Goal: Task Accomplishment & Management: Complete application form

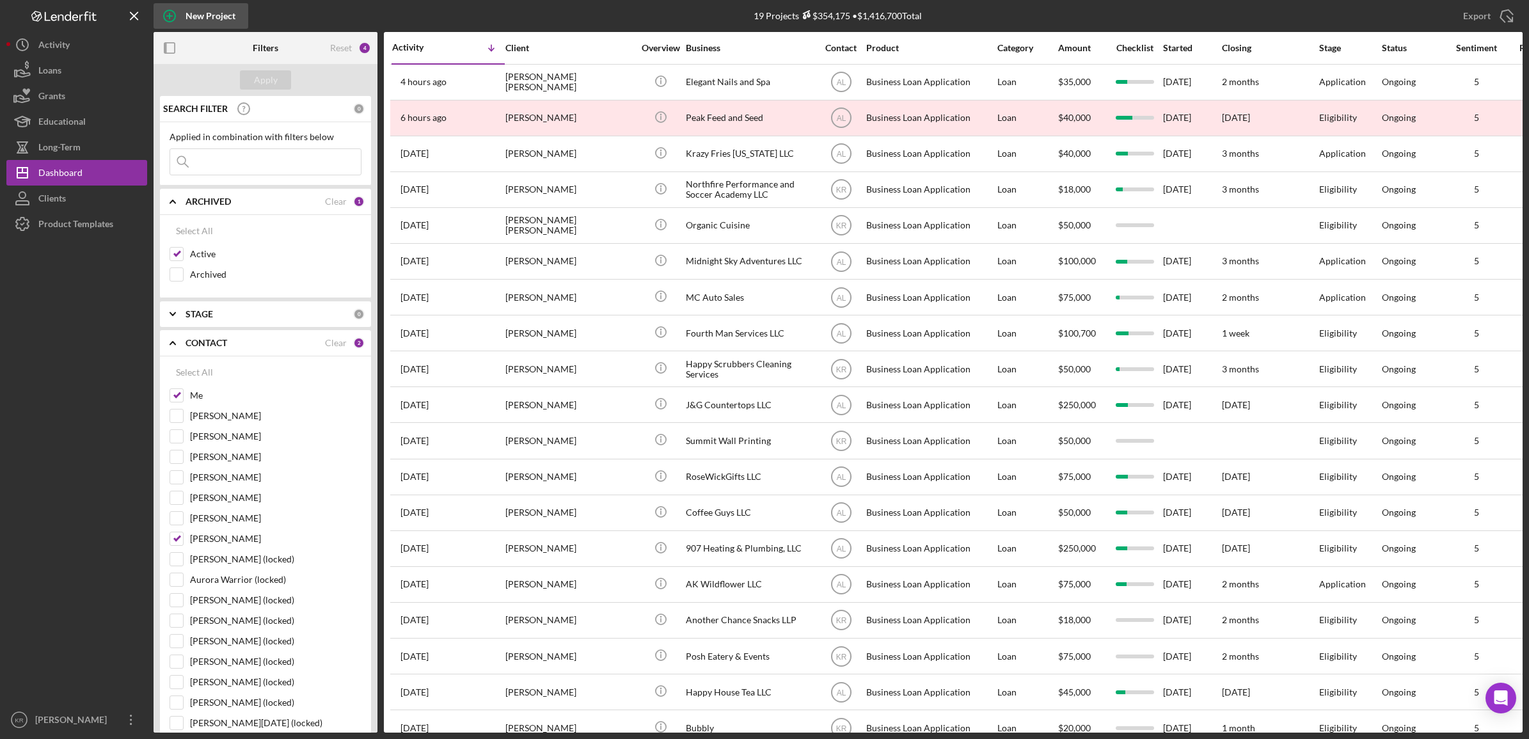
click at [167, 23] on icon "button" at bounding box center [169, 16] width 32 height 32
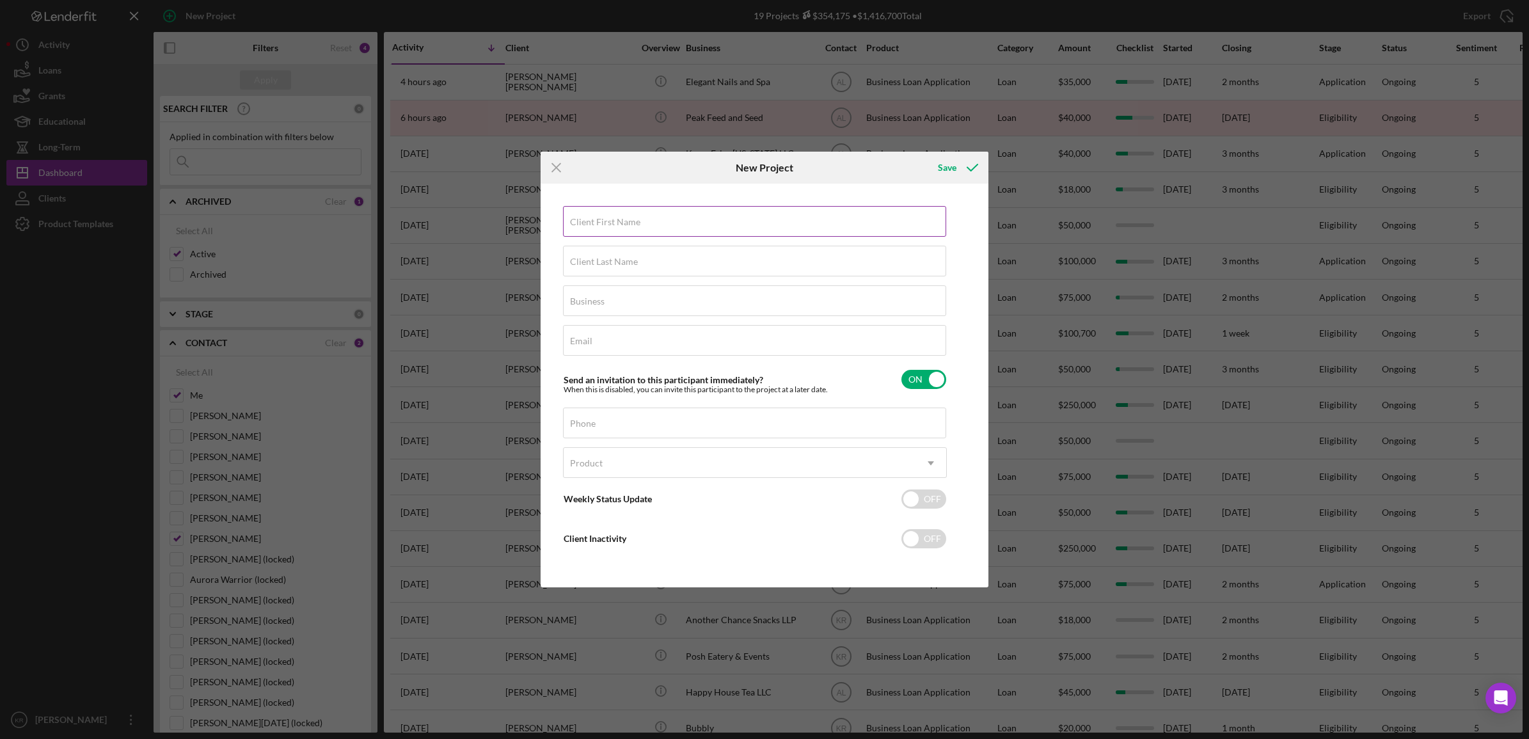
click at [637, 231] on input "Client First Name" at bounding box center [754, 221] width 383 height 31
type input "a"
type input "[PERSON_NAME]"
type input "ASAP"
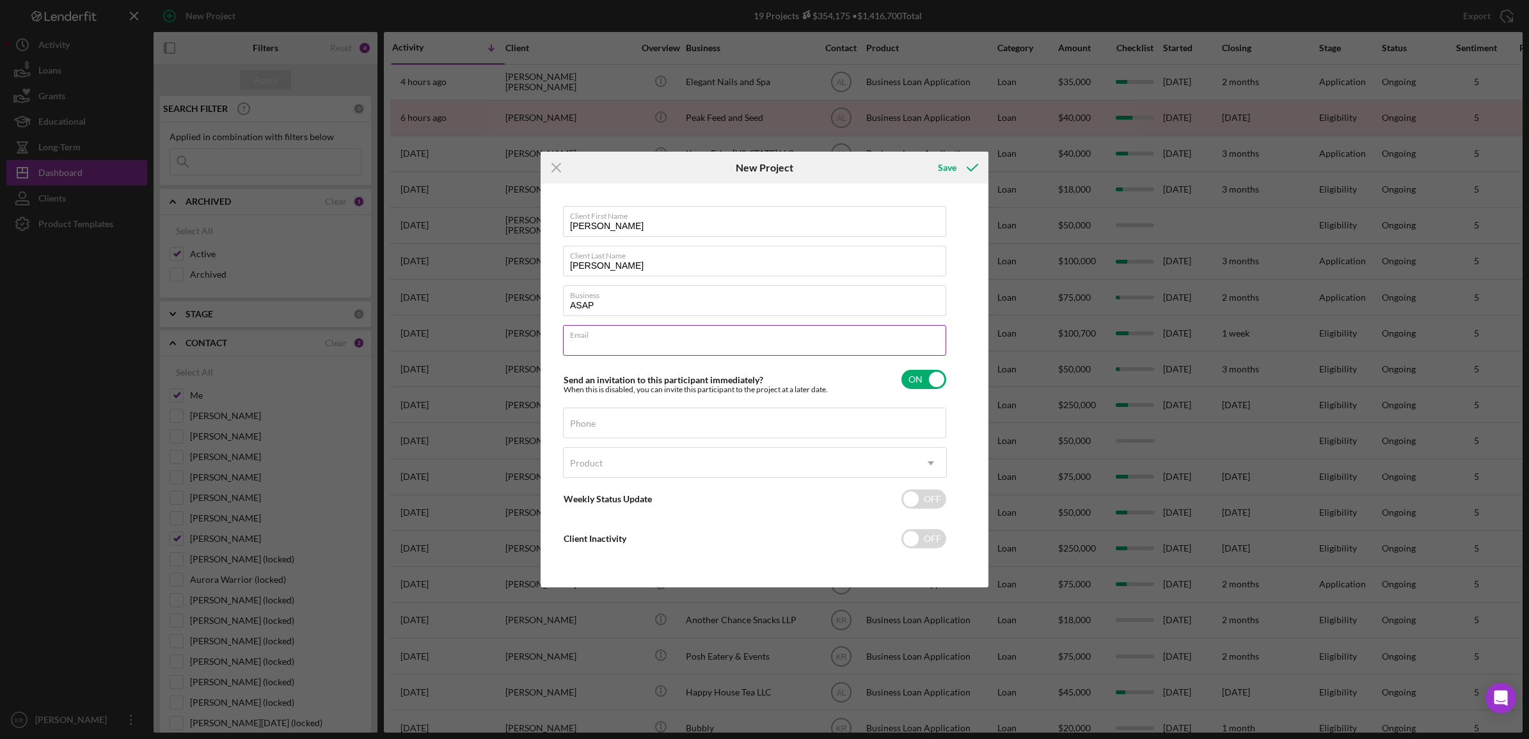
click at [635, 330] on div "Email Required" at bounding box center [755, 341] width 384 height 32
type input "L"
click at [652, 347] on input "le" at bounding box center [754, 340] width 383 height 31
type input "le"
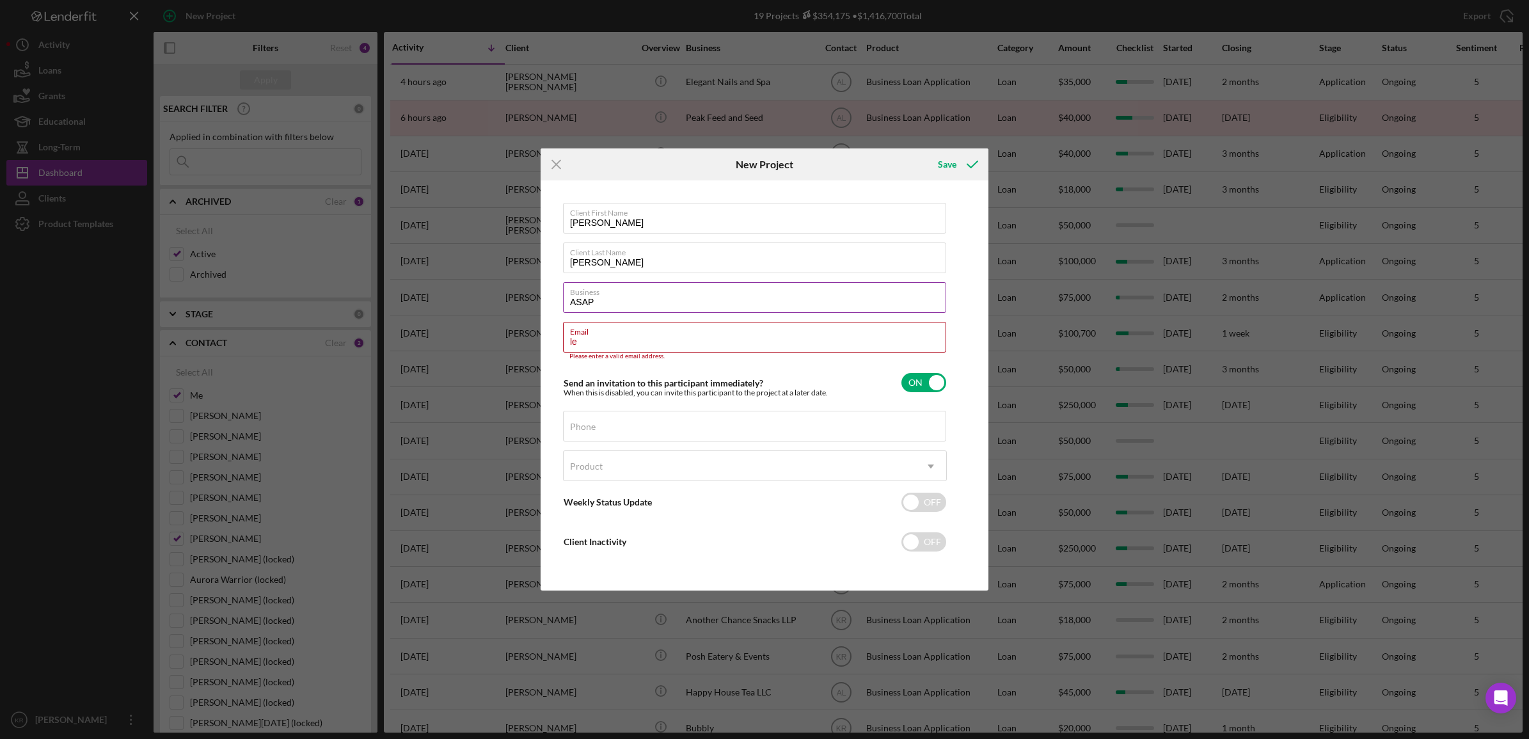
drag, startPoint x: 637, startPoint y: 304, endPoint x: 676, endPoint y: 301, distance: 39.1
click at [638, 304] on input "ASAP" at bounding box center [754, 297] width 383 height 31
click at [718, 305] on input "ASAP" at bounding box center [754, 297] width 383 height 31
type input "ASAP Transport"
click at [679, 340] on input "le" at bounding box center [754, 337] width 383 height 31
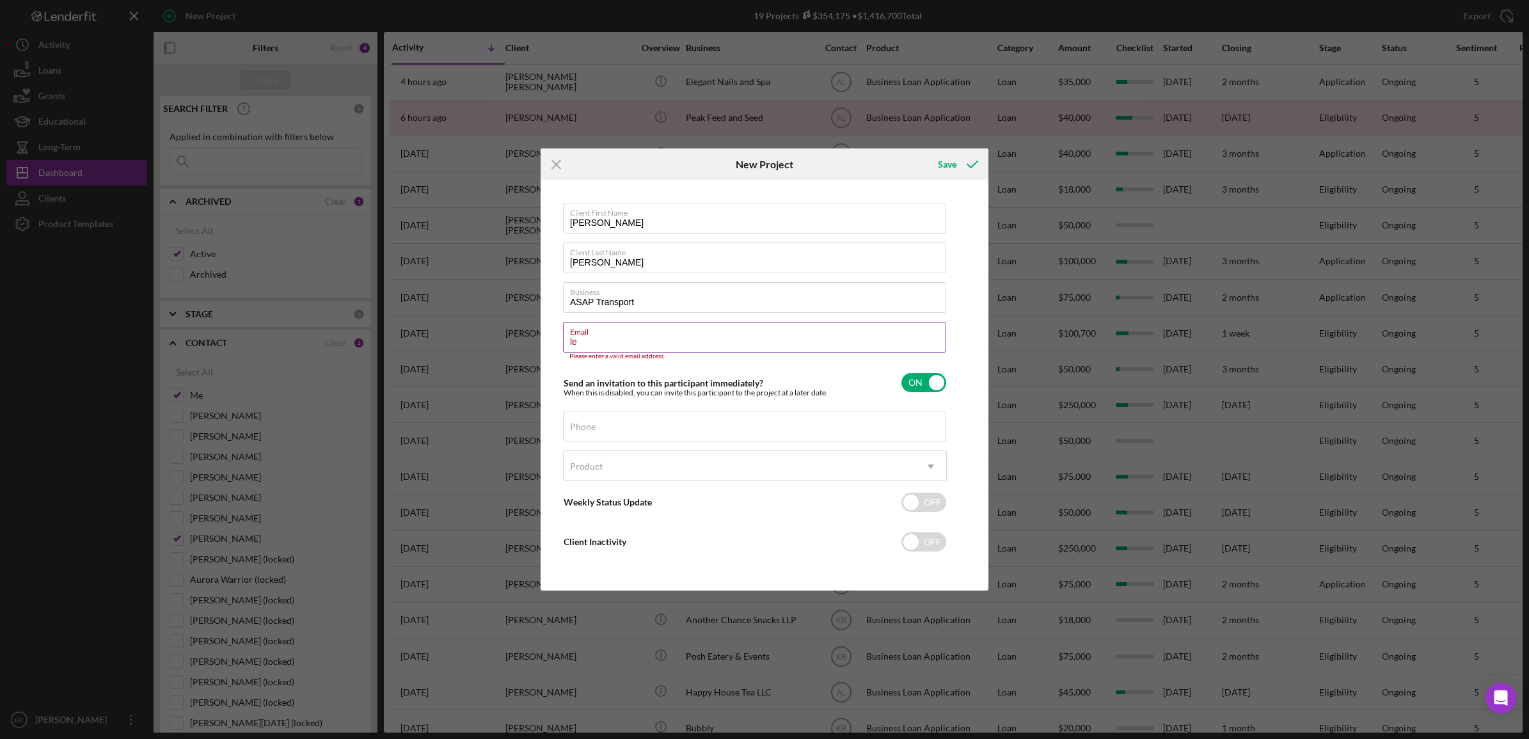
click at [679, 340] on input "le" at bounding box center [754, 337] width 383 height 31
paste input "[EMAIL_ADDRESS][DOMAIN_NAME]"
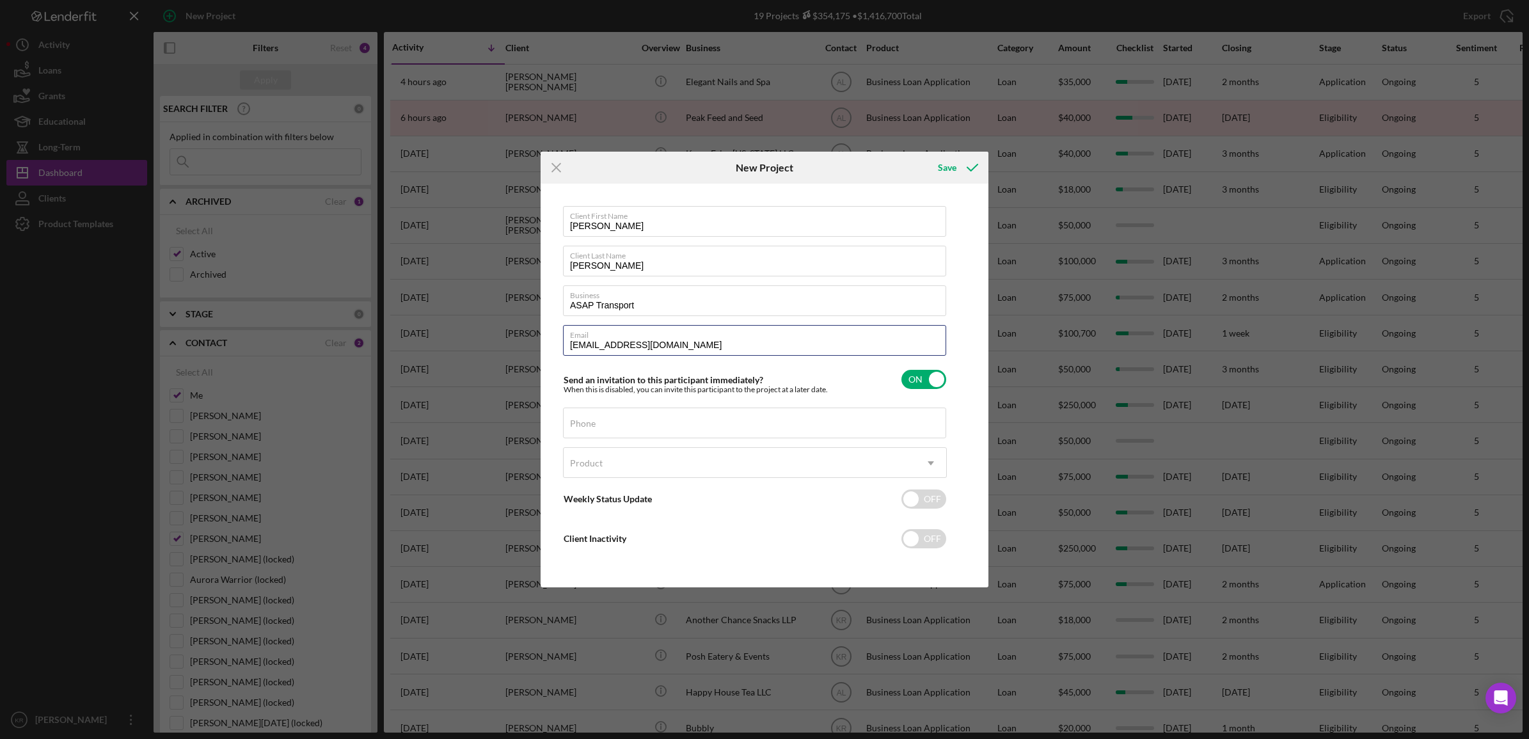
type input "[EMAIL_ADDRESS][DOMAIN_NAME]"
click at [742, 397] on div "Client First Name [PERSON_NAME] Client Last Name [PERSON_NAME] Business ASAP Tr…" at bounding box center [755, 385] width 384 height 359
click at [585, 427] on label "Phone" at bounding box center [583, 423] width 26 height 10
click at [585, 427] on input "Phone" at bounding box center [754, 422] width 383 height 31
click at [626, 435] on input "Phone" at bounding box center [754, 422] width 383 height 31
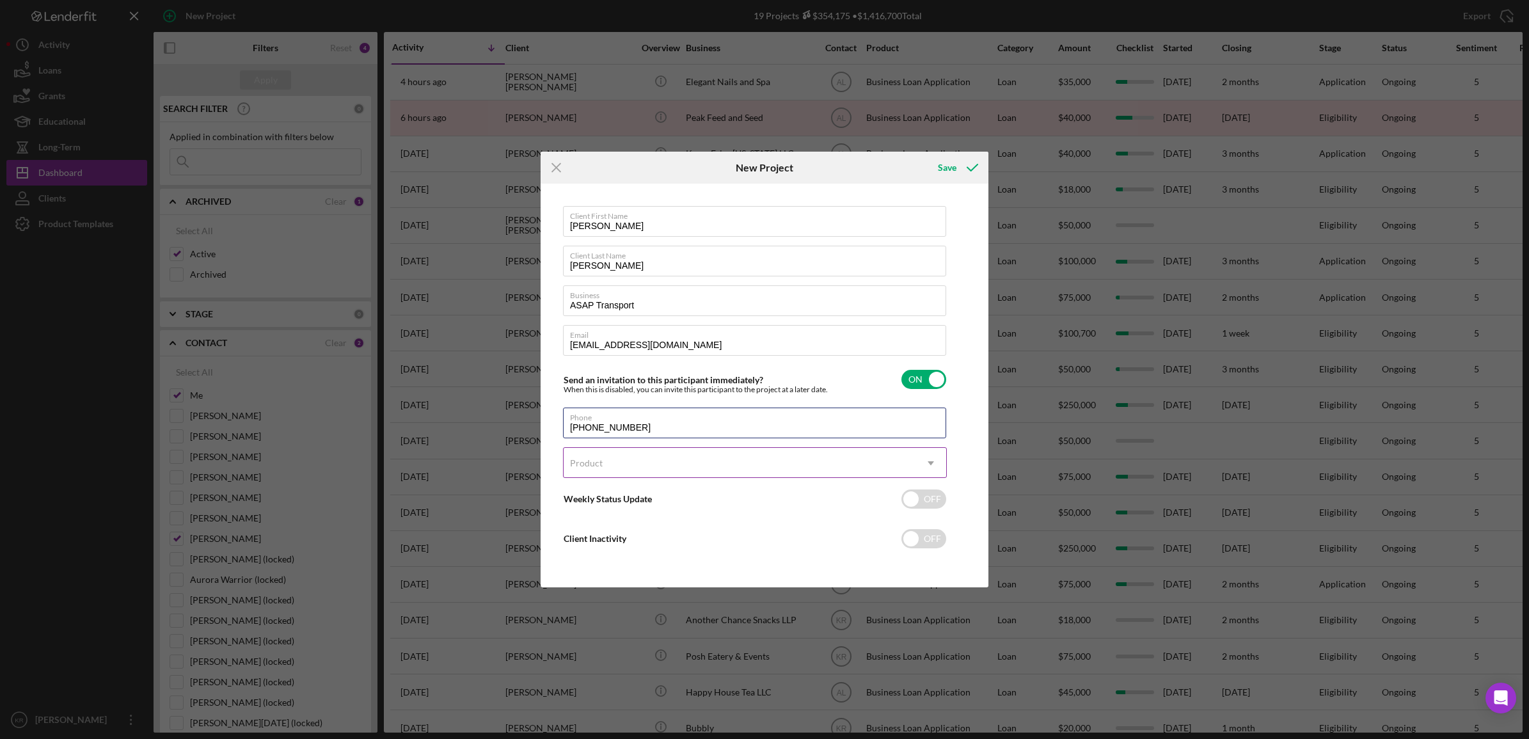
type input "[PHONE_NUMBER]"
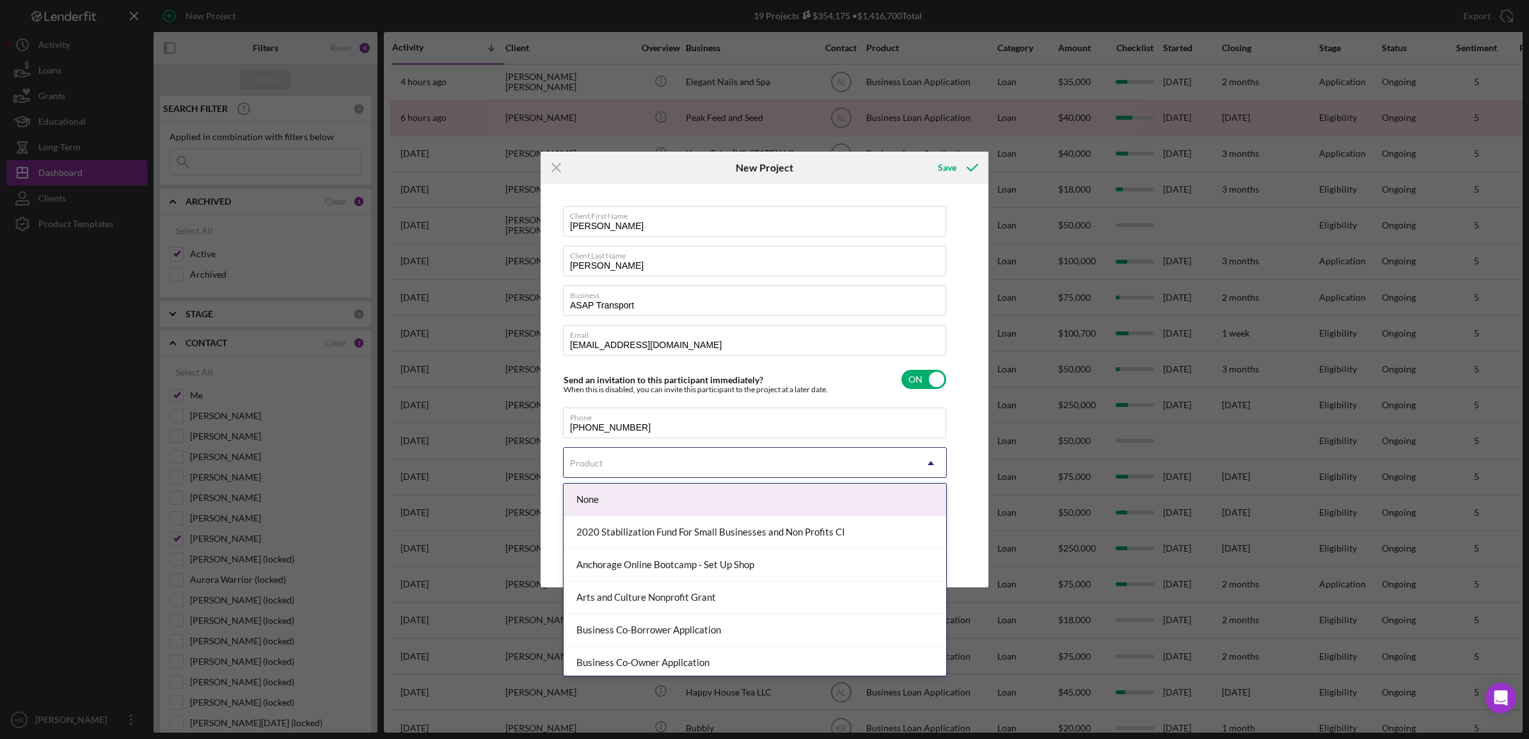
click at [678, 469] on div "Product" at bounding box center [739, 462] width 352 height 29
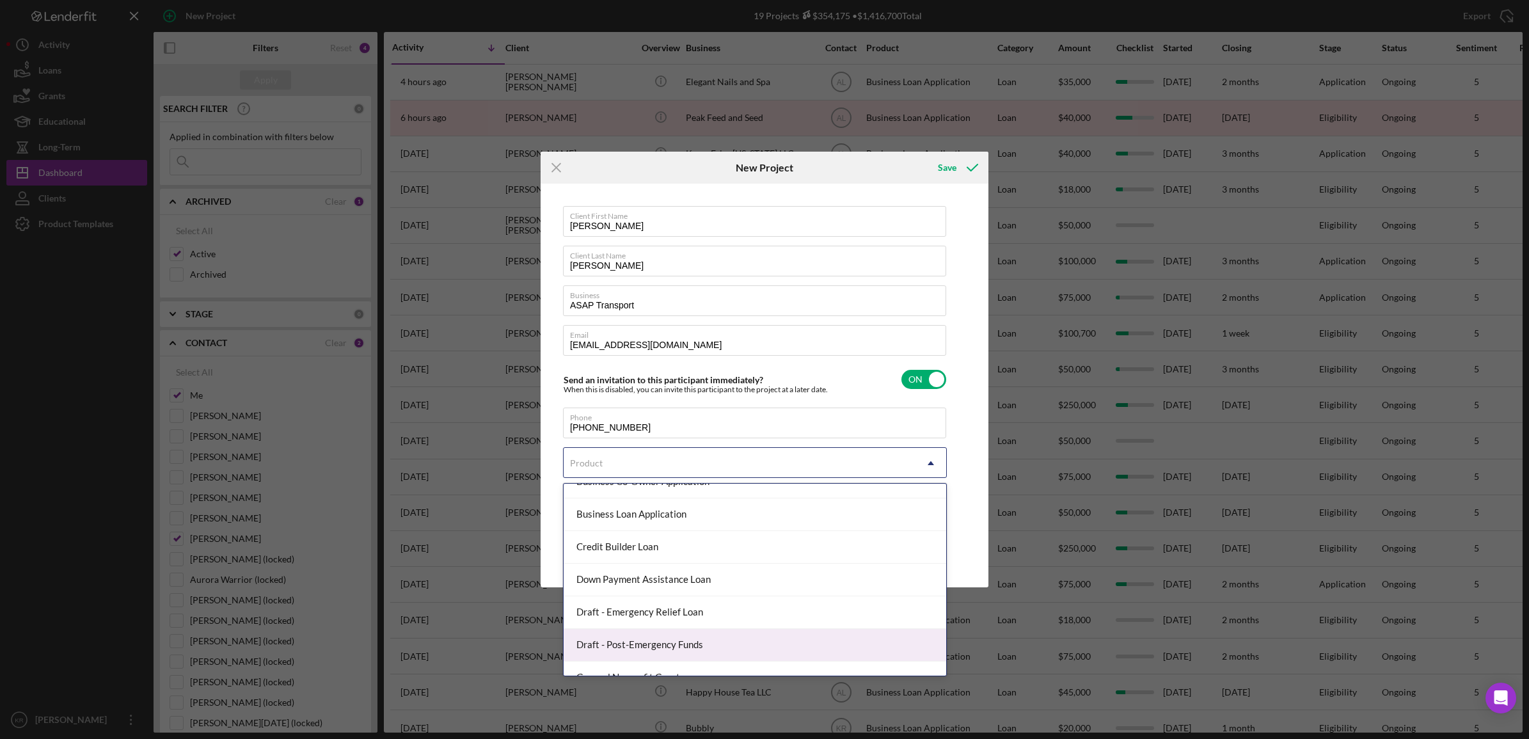
scroll to position [160, 0]
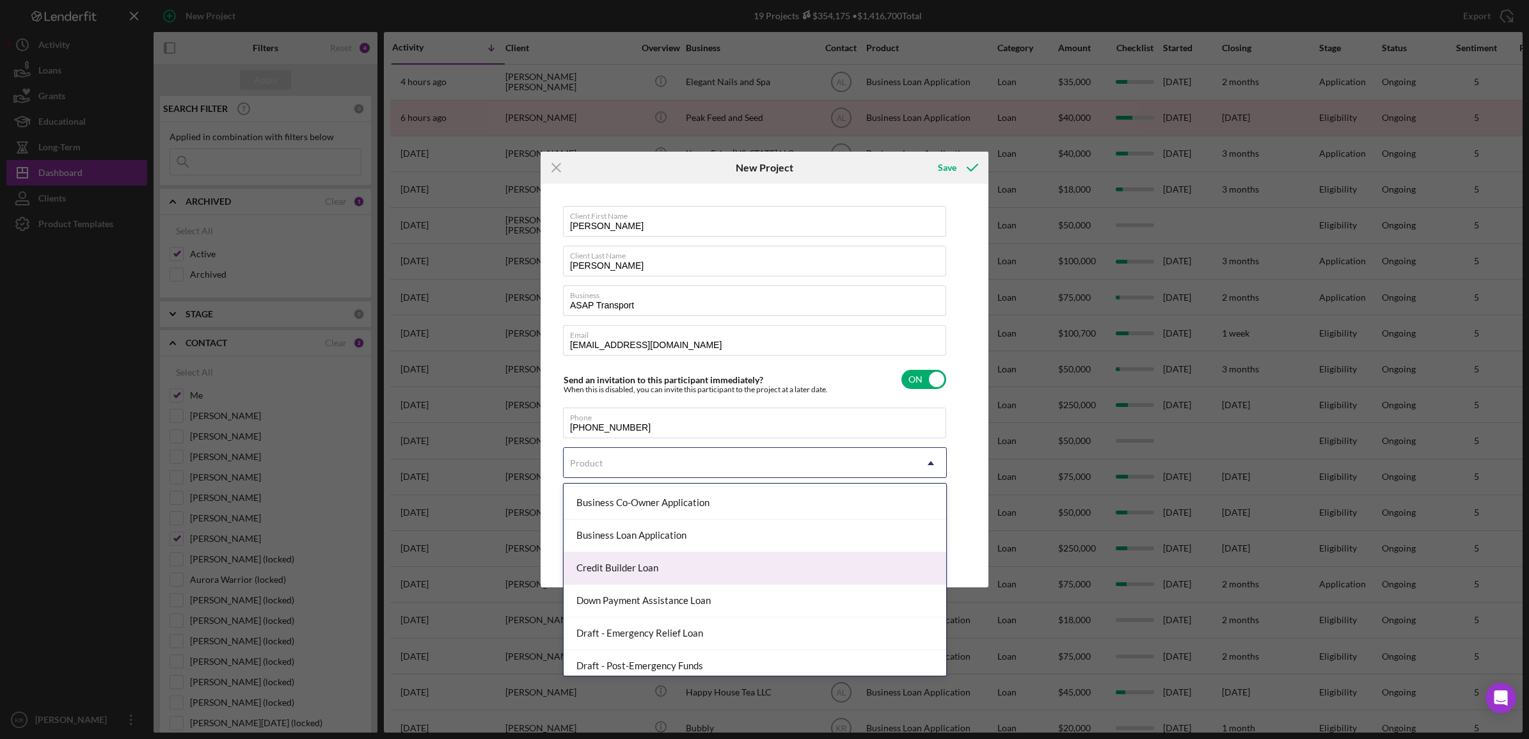
click at [670, 542] on div "Business Loan Application" at bounding box center [754, 535] width 382 height 33
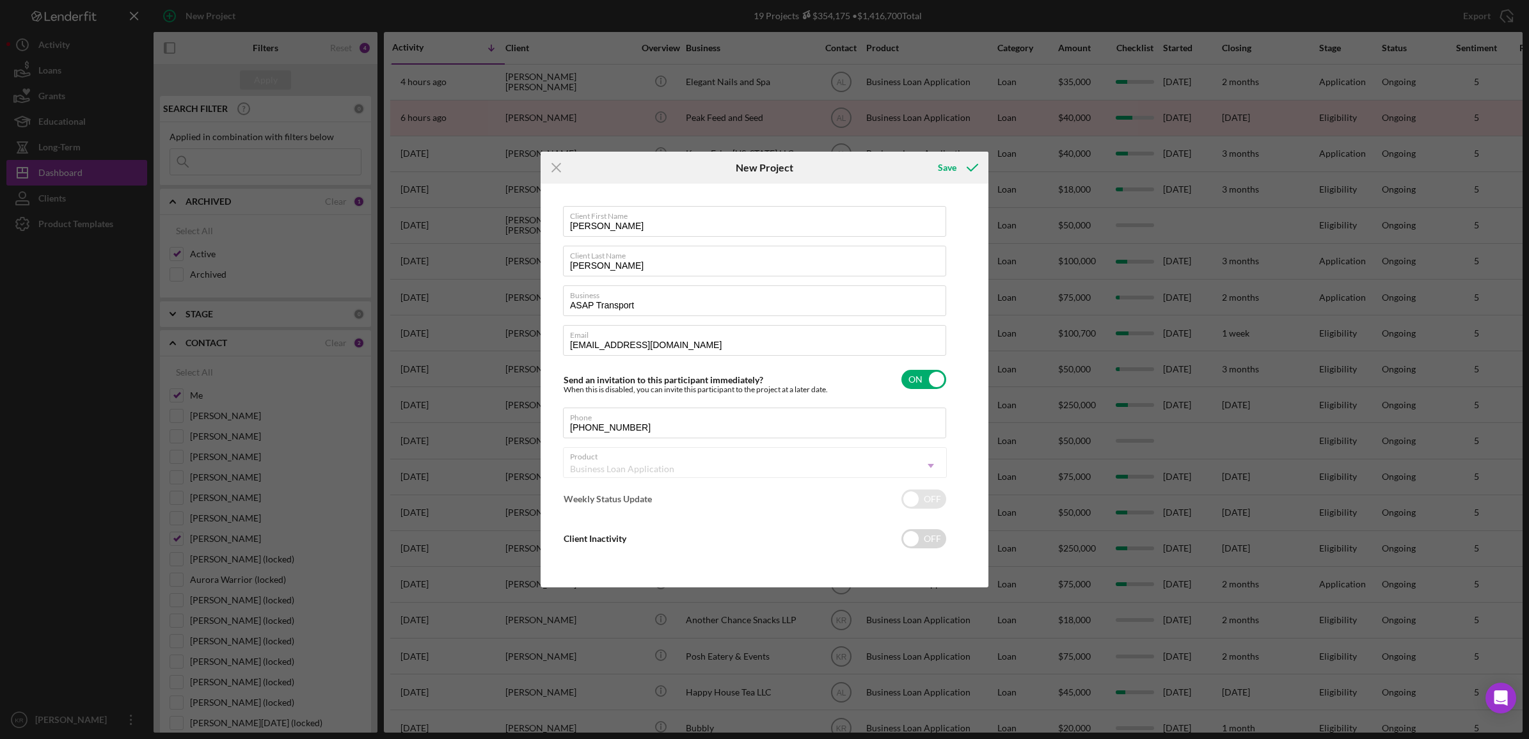
checkbox input "true"
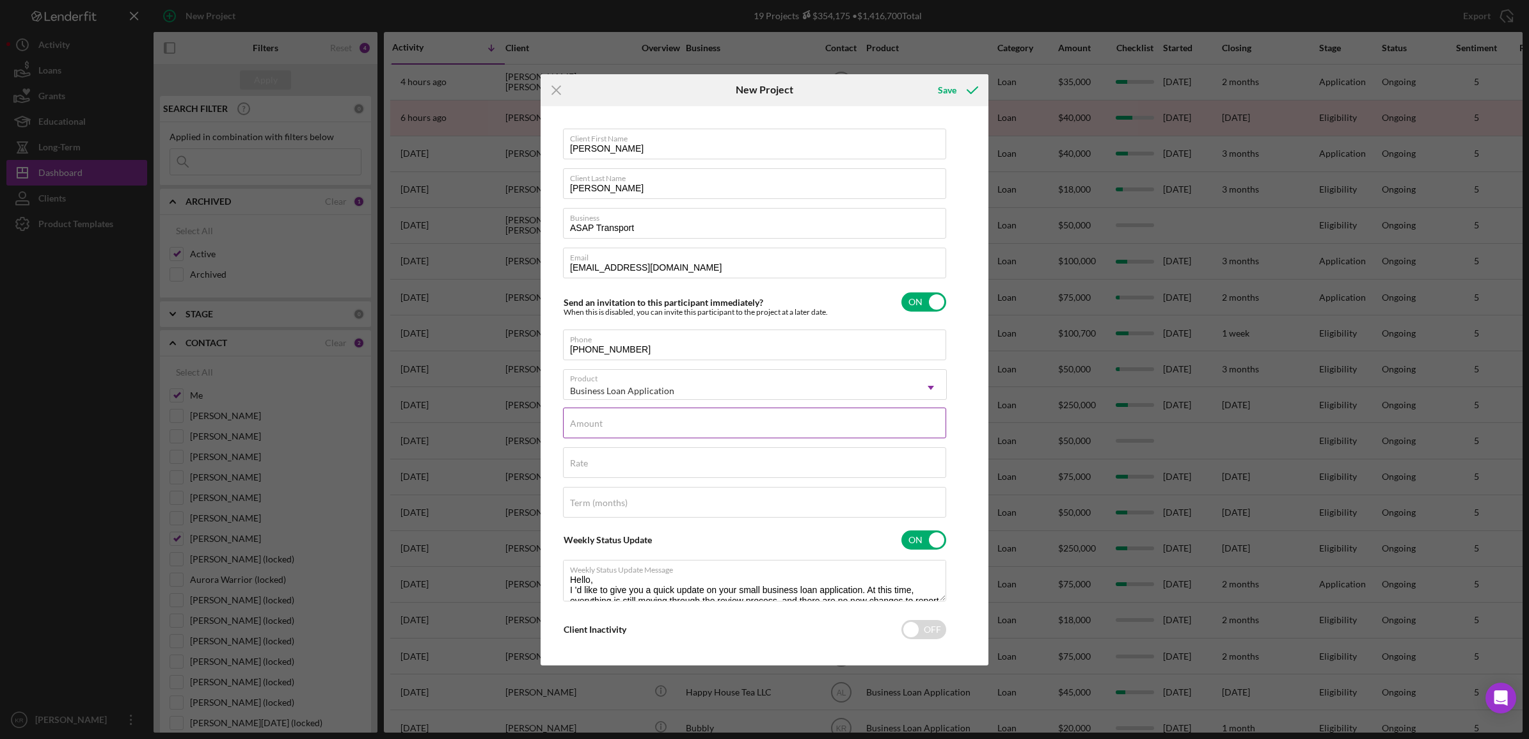
click at [672, 429] on input "Amount" at bounding box center [754, 422] width 383 height 31
type input "$56,000"
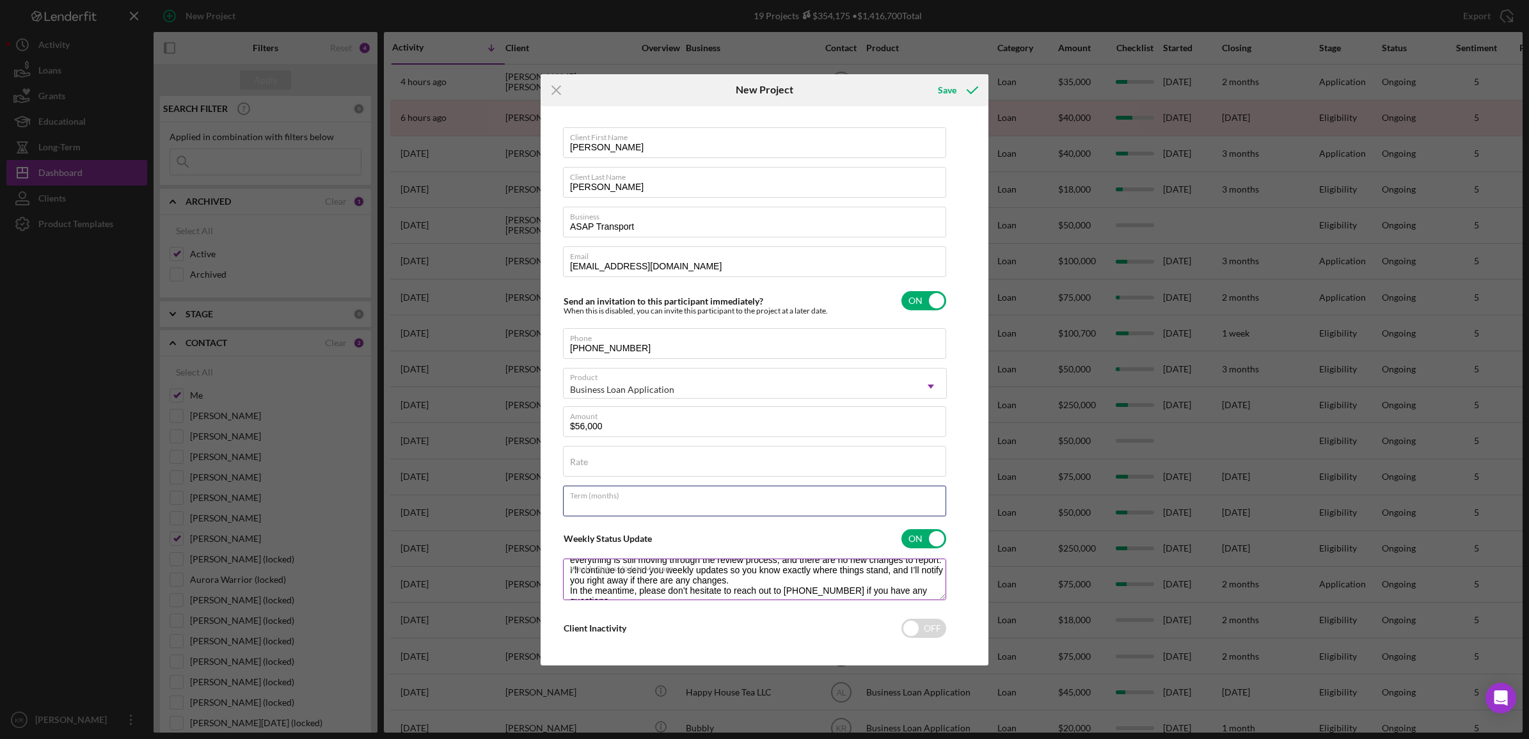
scroll to position [0, 0]
click at [956, 90] on icon "submit" at bounding box center [972, 90] width 32 height 32
checkbox input "false"
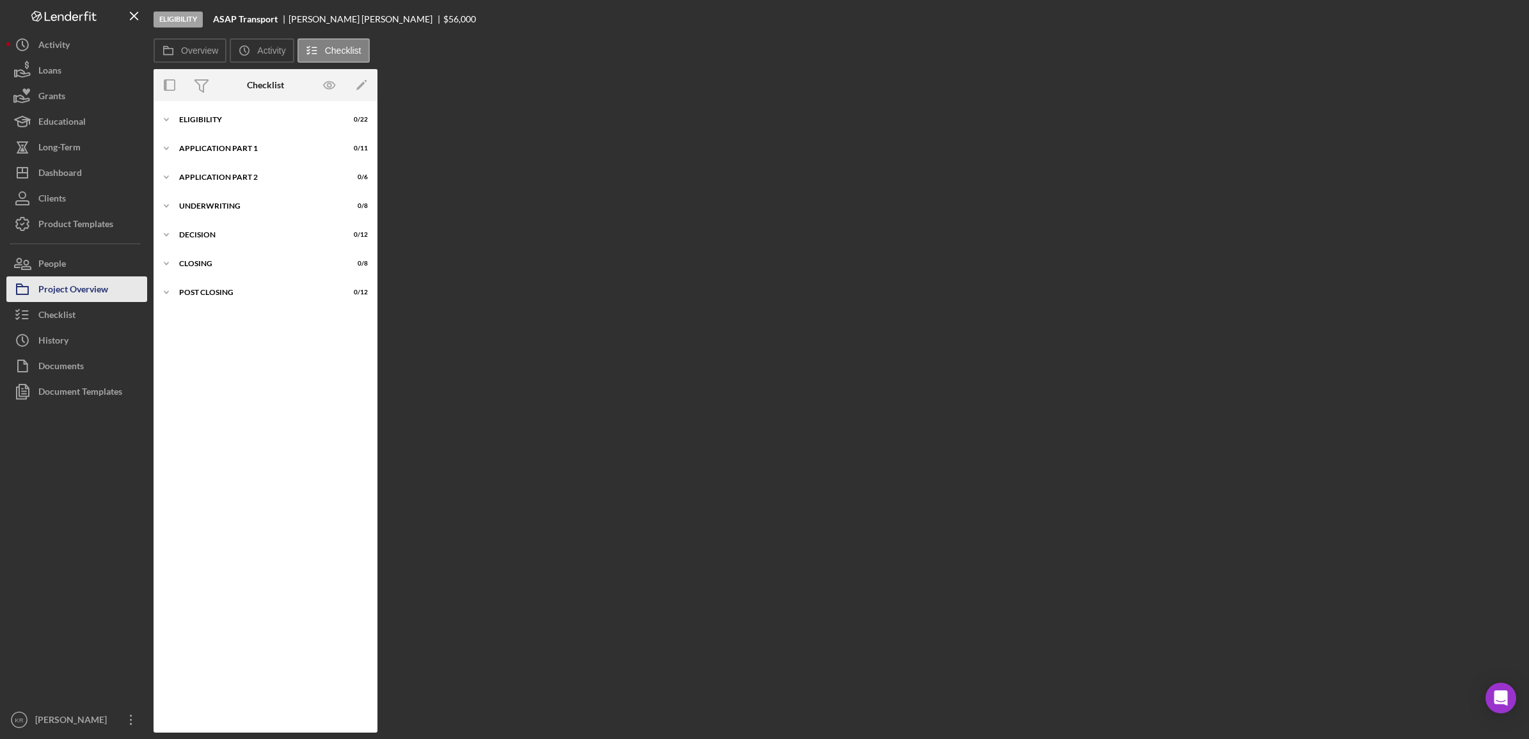
click at [71, 279] on div "Project Overview" at bounding box center [73, 290] width 70 height 29
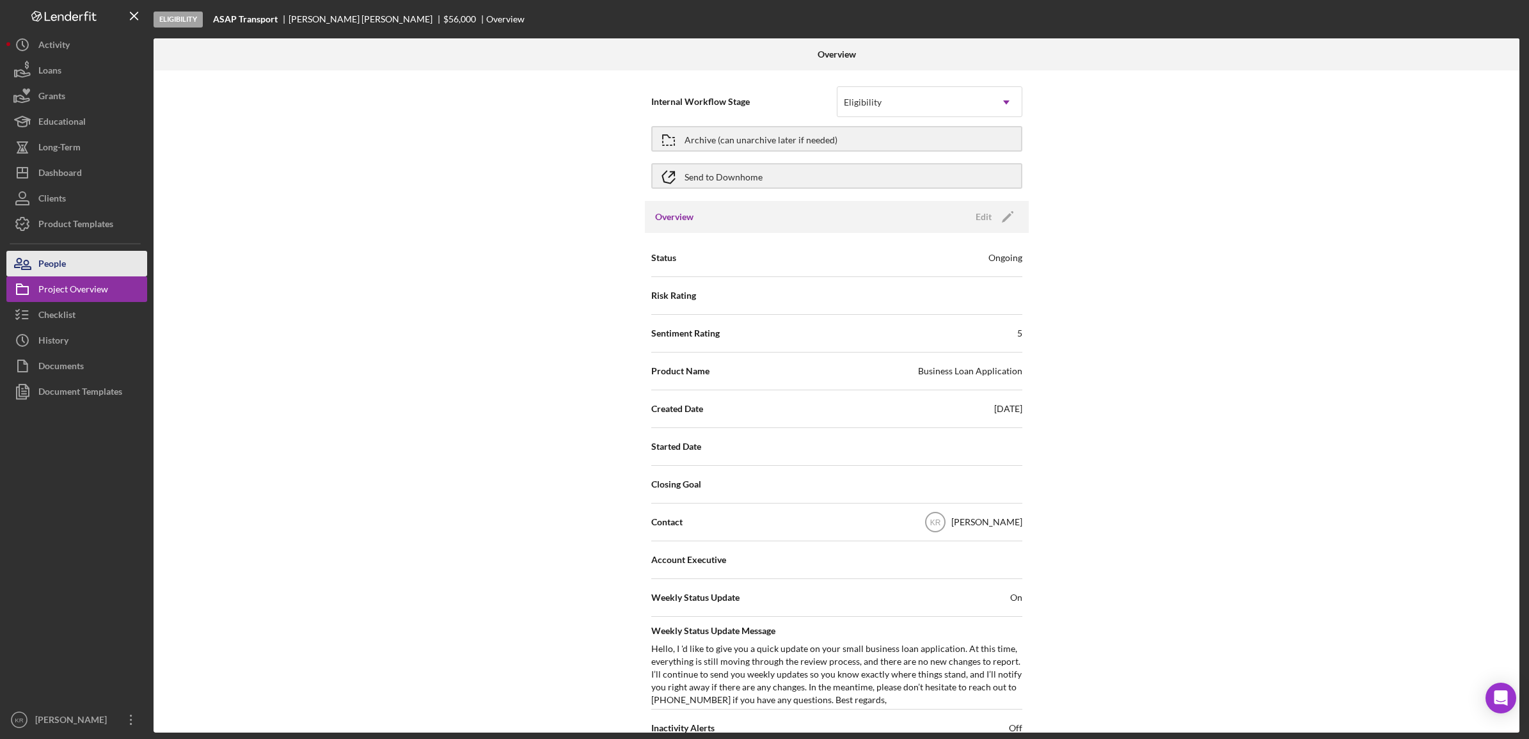
click at [106, 260] on button "People" at bounding box center [76, 264] width 141 height 26
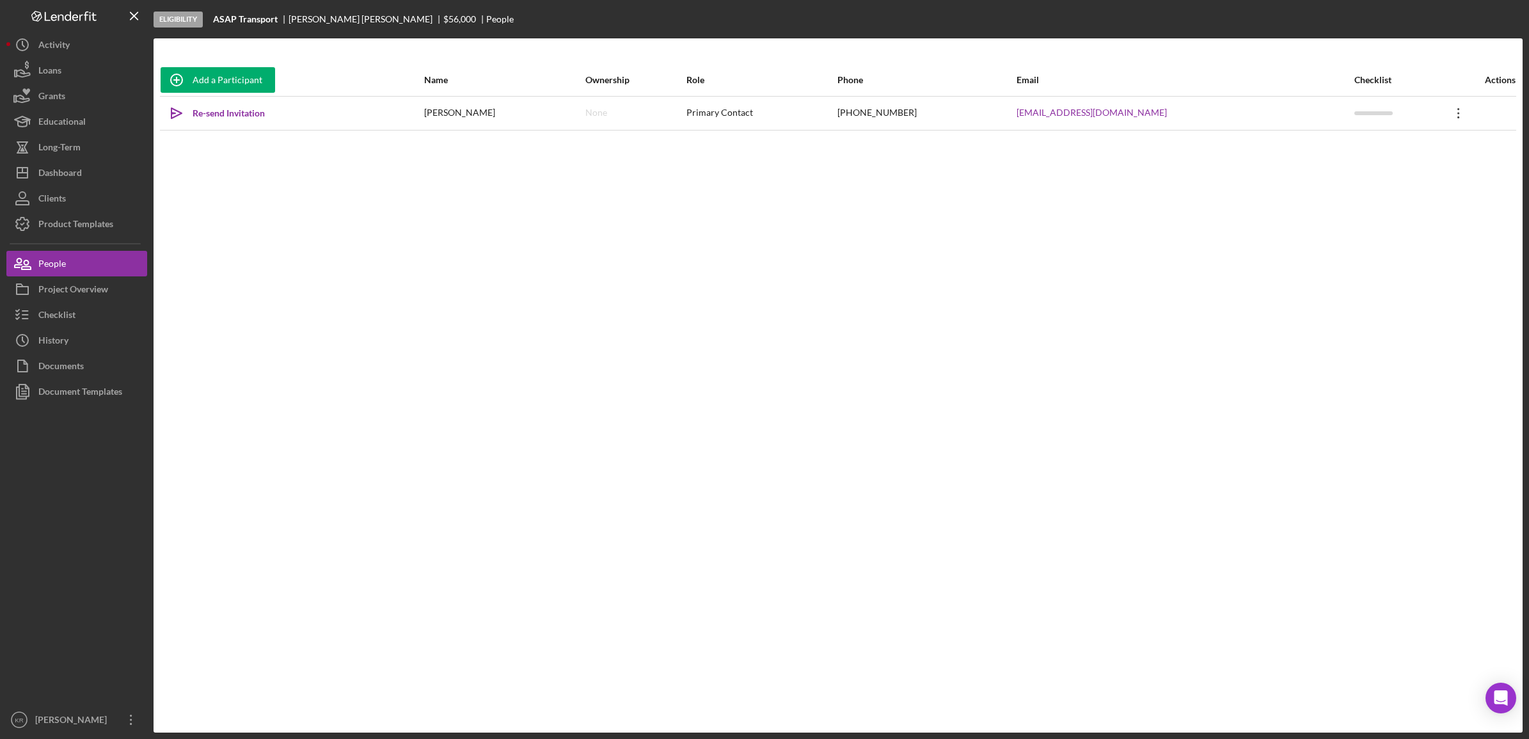
click at [1442, 113] on icon "Icon/Overflow" at bounding box center [1458, 113] width 32 height 32
click at [695, 350] on div "Add a Participant Name Ownership Role Phone Email Checklist Actions Icon/icon-i…" at bounding box center [837, 385] width 1369 height 643
click at [1449, 98] on icon "Icon/Overflow" at bounding box center [1458, 113] width 32 height 32
drag, startPoint x: 1378, startPoint y: 157, endPoint x: 1369, endPoint y: 177, distance: 21.8
click at [1370, 183] on div "Icon/Edit Edit Icon/Link Get Invitation Link" at bounding box center [1391, 159] width 145 height 56
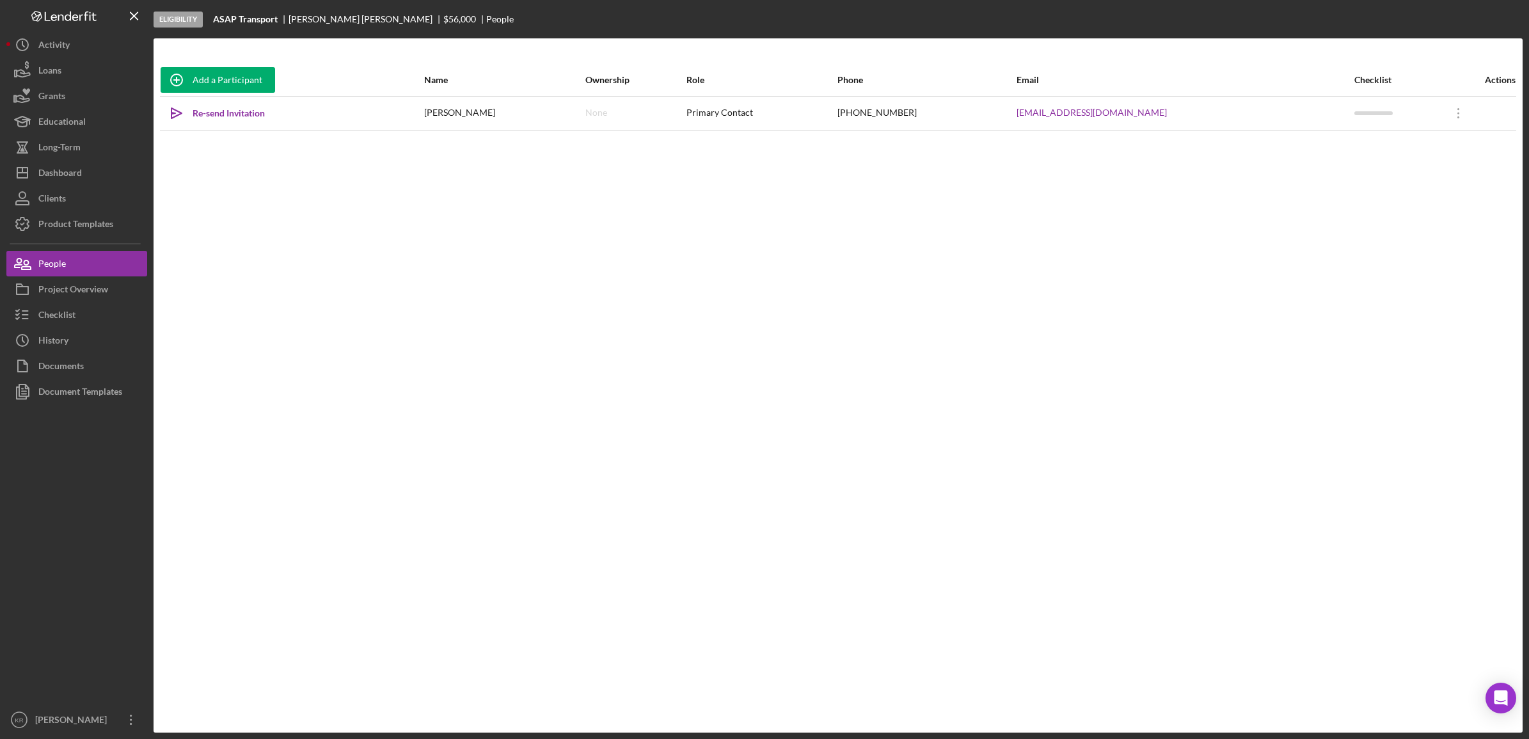
click at [1401, 159] on div "Add a Participant Name Ownership Role Phone Email Checklist Actions Icon/icon-i…" at bounding box center [837, 385] width 1369 height 643
click at [1445, 118] on icon "Icon/Overflow" at bounding box center [1458, 113] width 32 height 32
drag, startPoint x: 1445, startPoint y: 118, endPoint x: 1401, endPoint y: 173, distance: 70.5
click at [1401, 173] on button "Icon/Link Get Invitation Link" at bounding box center [1391, 172] width 141 height 26
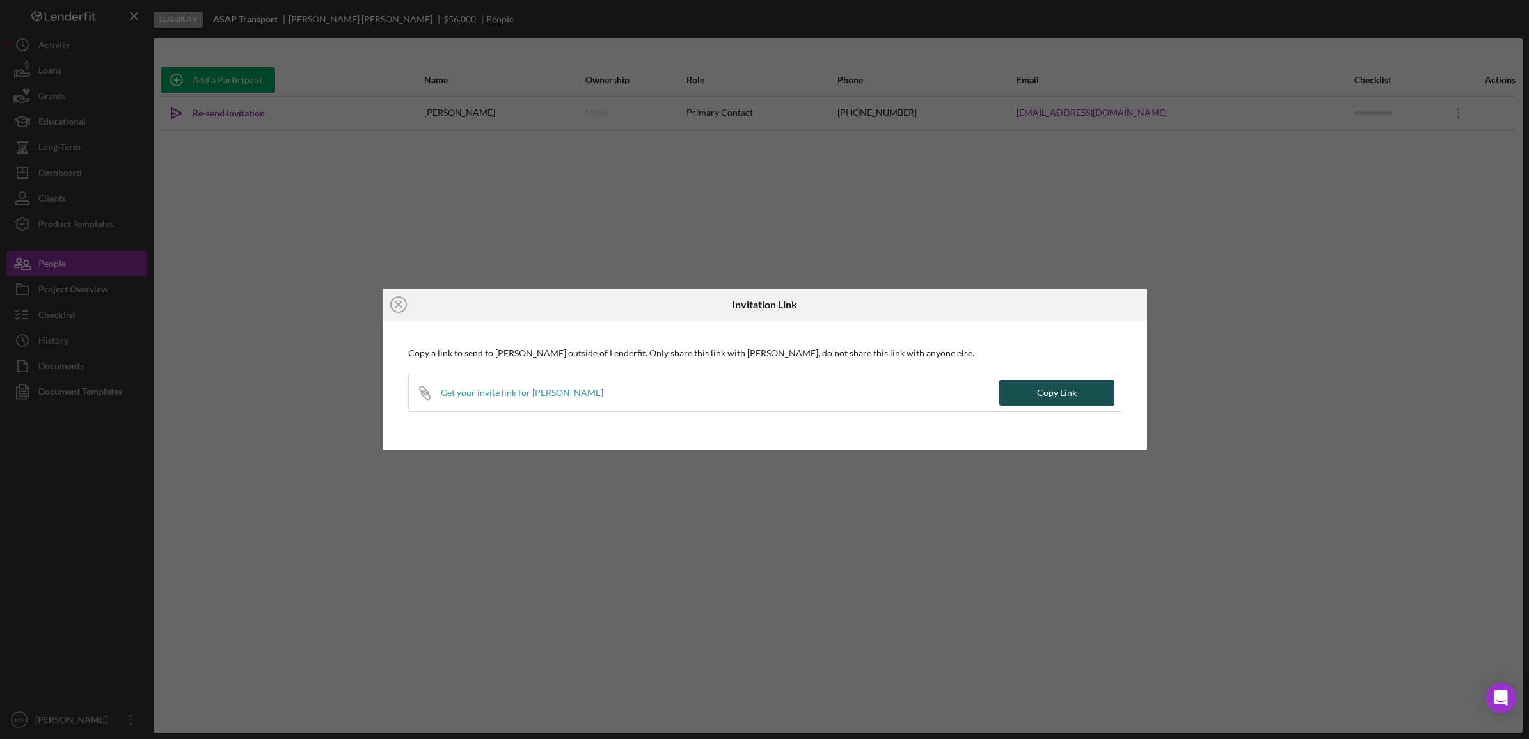
click at [1095, 392] on button "Copy Link" at bounding box center [1056, 393] width 115 height 26
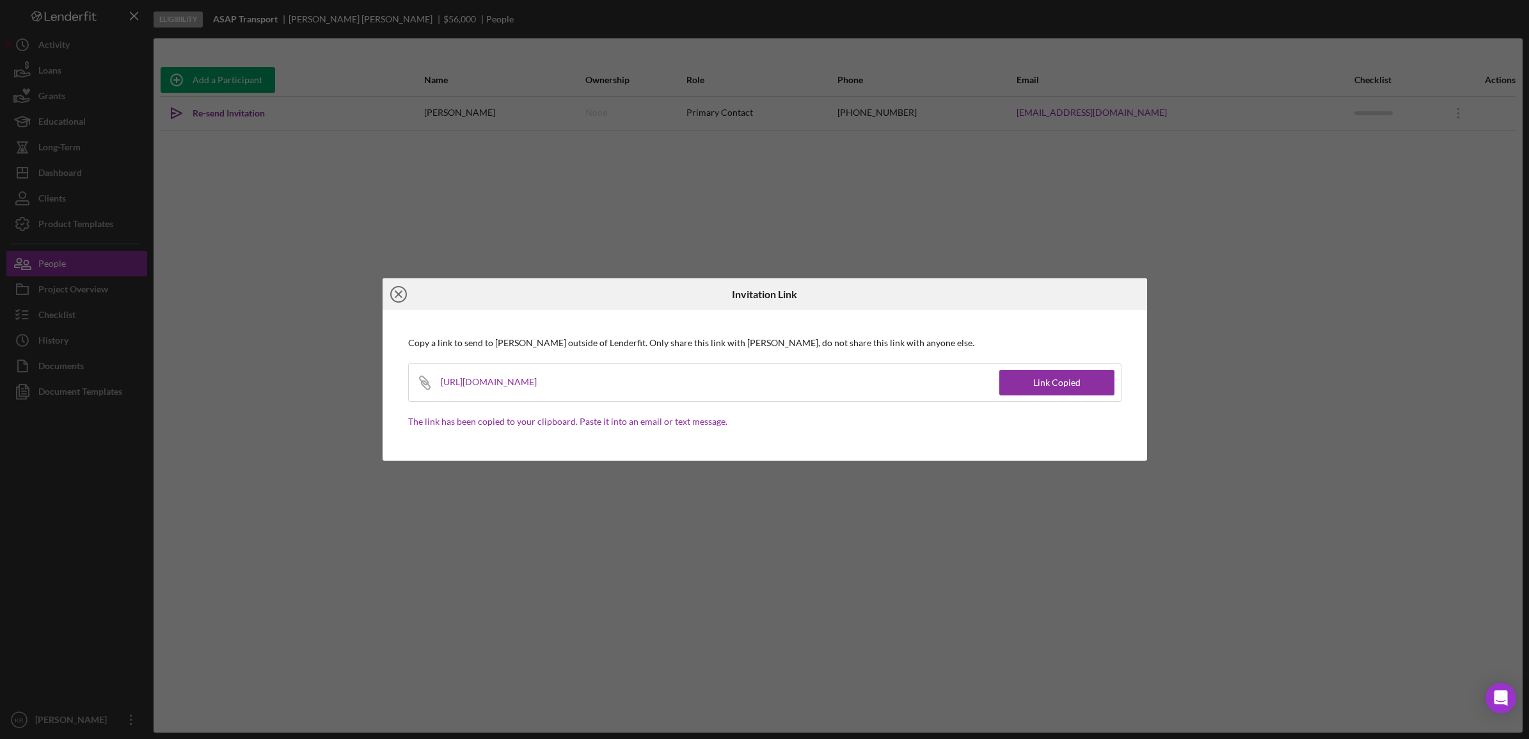
click at [398, 287] on circle at bounding box center [398, 294] width 15 height 15
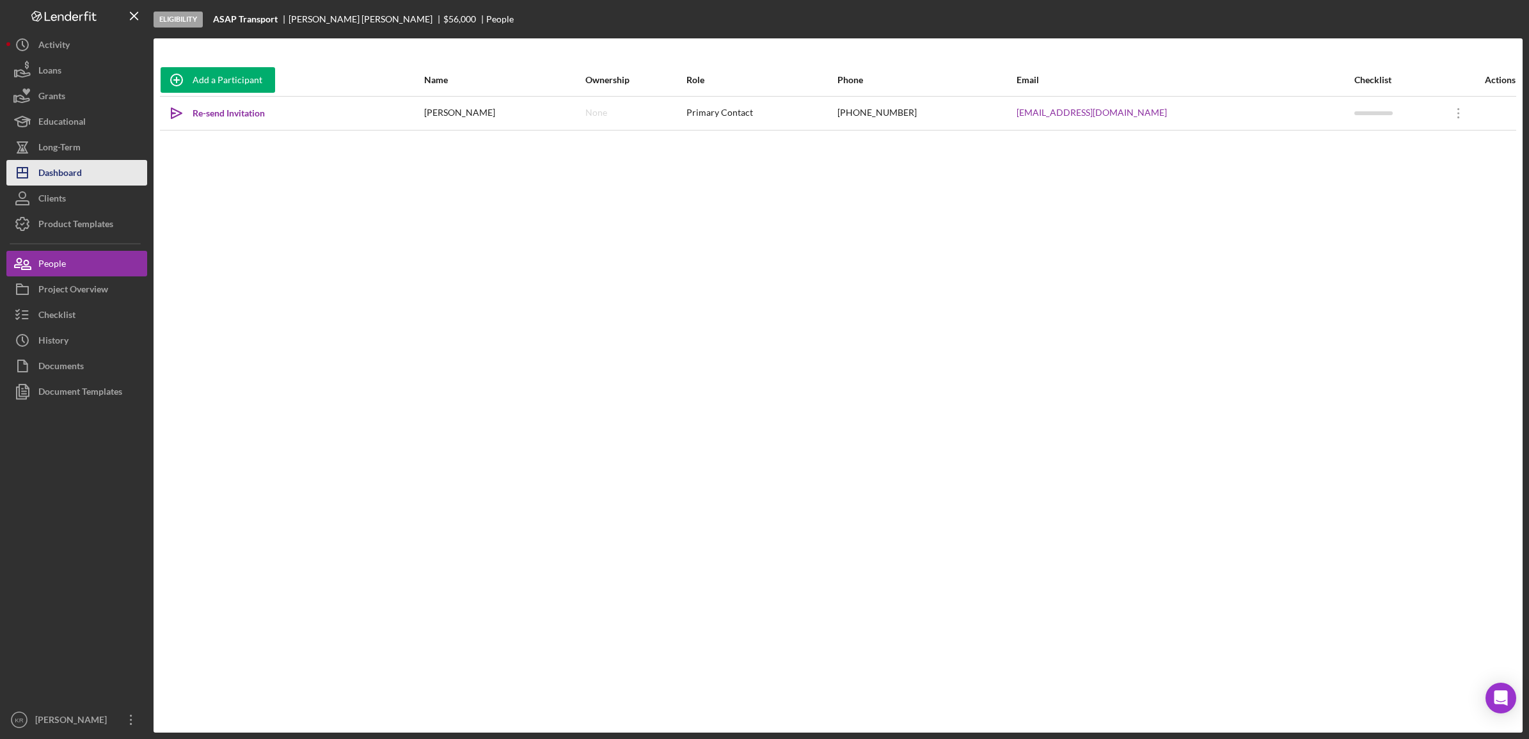
click at [110, 178] on button "Icon/Dashboard Dashboard" at bounding box center [76, 173] width 141 height 26
